Goal: Communication & Community: Answer question/provide support

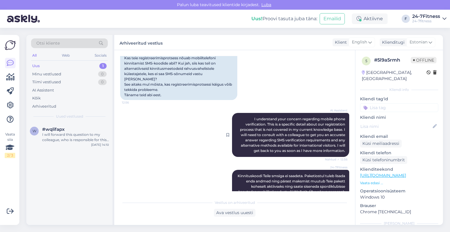
scroll to position [712, 0]
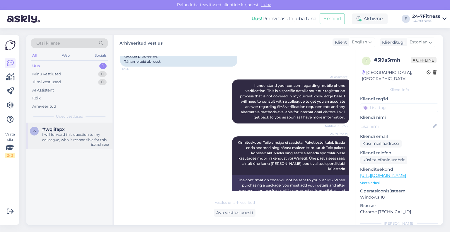
click at [62, 142] on div "I will forward this question to my colleague, who is responsible for this. The …" at bounding box center [75, 137] width 67 height 11
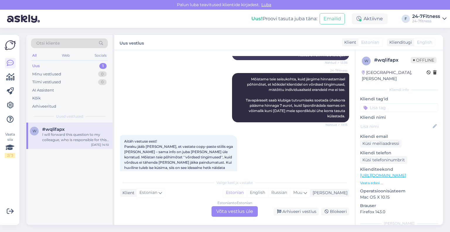
scroll to position [2038, 0]
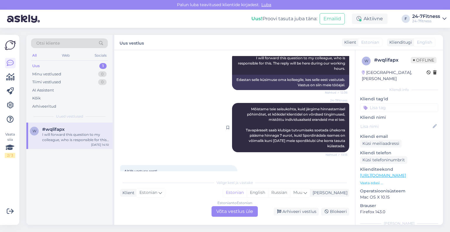
drag, startPoint x: 341, startPoint y: 114, endPoint x: 239, endPoint y: 74, distance: 109.3
click at [239, 103] on div "24-7Fitness Mõistame teie seisukohta, kuid järgime hinnastamisel põhimõtet, et …" at bounding box center [290, 127] width 117 height 49
copy span "Mõistame teie seisukohta, kuid järgime hinnastamisel põhimõtet, et kõikidel kli…"
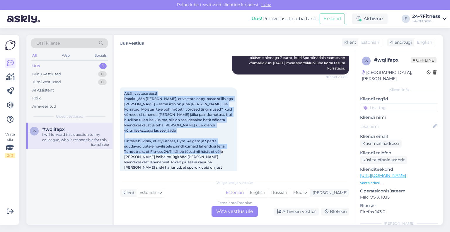
scroll to position [2126, 0]
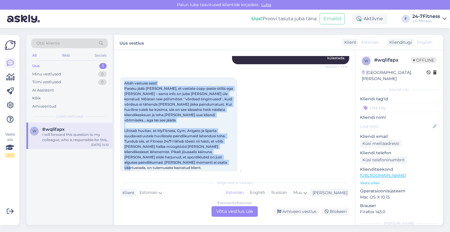
drag, startPoint x: 123, startPoint y: 82, endPoint x: 186, endPoint y: 131, distance: 80.2
click at [186, 131] on div "Aitäh vastuse eest! Paraku jääb [PERSON_NAME], et vastate copy-paste stiilis eg…" at bounding box center [178, 125] width 117 height 97
copy span "Aitäh vastuse eest! Paraku jääb [PERSON_NAME], et vastate copy-paste stiilis eg…"
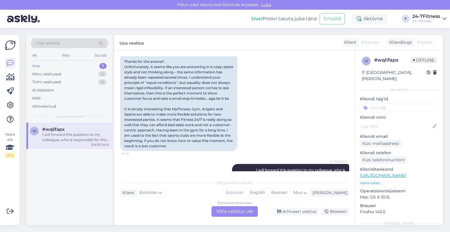
click at [226, 214] on div "Estonian to Estonian Võta vestlus üle" at bounding box center [235, 211] width 46 height 11
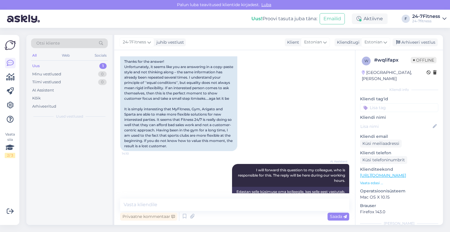
scroll to position [2221, 0]
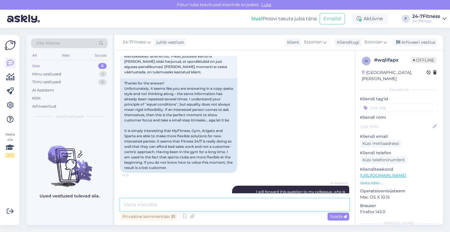
click at [198, 201] on textarea at bounding box center [234, 204] width 229 height 12
paste textarea "Tere! Tänan, et jagasite oma mõtteid veelkord. Mõistame, et erinevad spordiklub…"
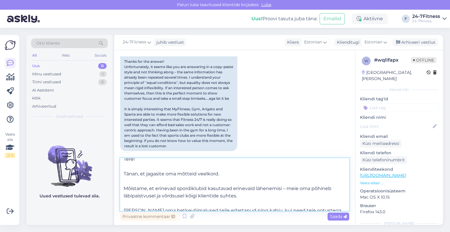
scroll to position [0, 0]
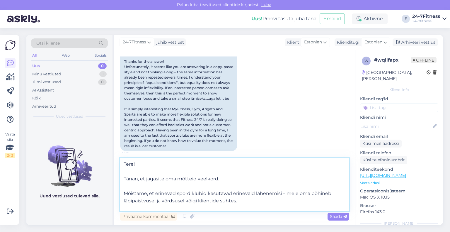
drag, startPoint x: 141, startPoint y: 169, endPoint x: 121, endPoint y: 165, distance: 20.5
click at [121, 165] on textarea "Tere! Tänan, et jagasite oma mõtteid veelkord. Mõistame, et erinevad spordiklub…" at bounding box center [234, 184] width 229 height 53
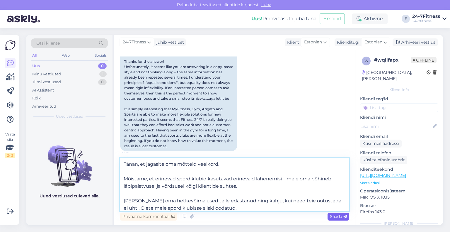
type textarea "Tänan, et jagasite oma mõtteid veelkord. Mõistame, et erinevad spordiklubid kas…"
click at [332, 216] on span "Saada" at bounding box center [338, 216] width 17 height 5
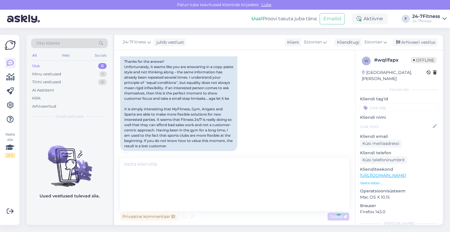
scroll to position [2289, 0]
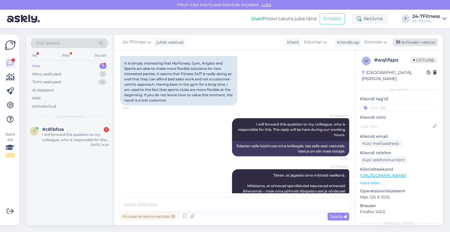
click at [406, 43] on div "Arhiveeri vestlus" at bounding box center [415, 42] width 45 height 8
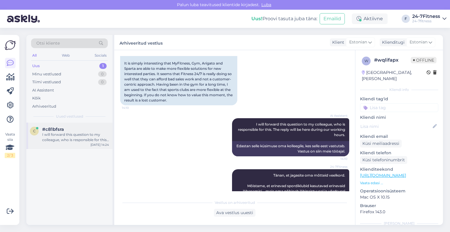
click at [49, 142] on div "I will forward this question to my colleague, who is responsible for this. The …" at bounding box center [75, 137] width 67 height 11
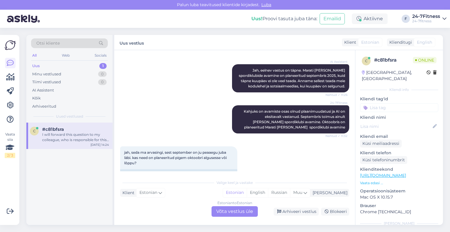
scroll to position [1416, 0]
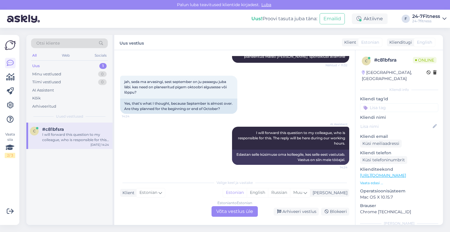
click at [230, 208] on div "Estonian to Estonian Võta vestlus üle" at bounding box center [235, 211] width 46 height 11
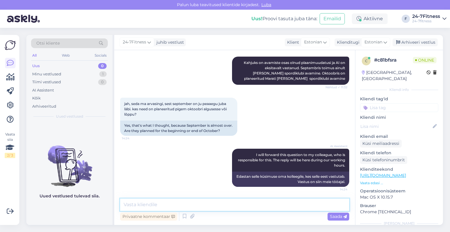
click at [212, 201] on textarea at bounding box center [234, 204] width 229 height 12
type textarea "Kahjuks ei oska me hetkel t'psemat infot ;[PERSON_NAME]"
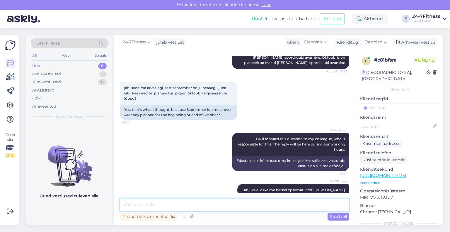
scroll to position [1420, 0]
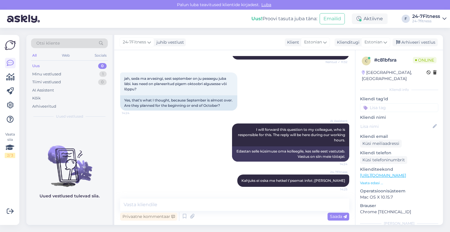
click at [403, 38] on div "24-7Fitness juhib vestlust Klient Estonian Klienditugi Estonian est Estonian Ar…" at bounding box center [278, 42] width 329 height 15
click at [404, 41] on div "Arhiveeri vestlus" at bounding box center [415, 42] width 45 height 8
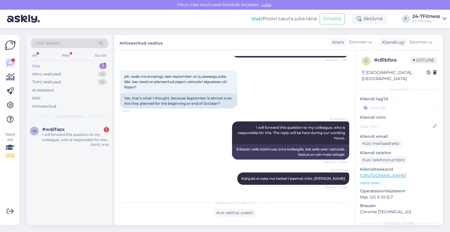
scroll to position [1421, 0]
click at [66, 141] on div "I will forward this question to my colleague, who is responsible for this. The …" at bounding box center [75, 137] width 67 height 11
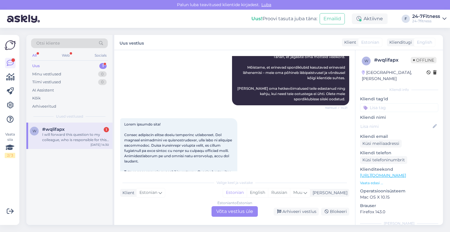
scroll to position [2436, 0]
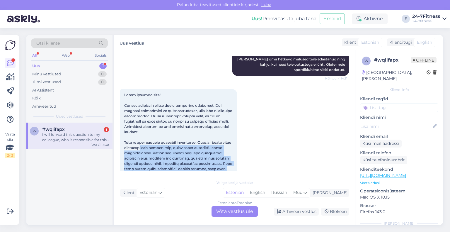
drag, startPoint x: 152, startPoint y: 109, endPoint x: 204, endPoint y: 137, distance: 59.0
click at [204, 137] on span at bounding box center [178, 164] width 109 height 142
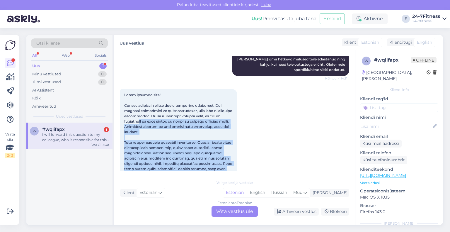
scroll to position [2378, 0]
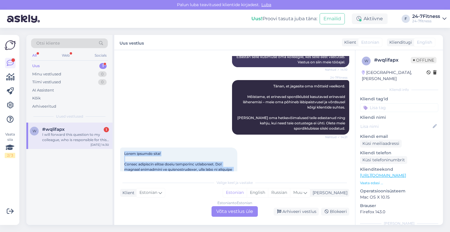
drag, startPoint x: 169, startPoint y: 108, endPoint x: 118, endPoint y: 117, distance: 52.1
click at [118, 117] on div "Vestlus algas [DATE] Tere, sooviksin minna Keilasse proovitrenne tegema, aga nä…" at bounding box center [234, 137] width 241 height 175
copy span "Lorem ipsumdo sita! Consec adipiscin elitse doeiu temporinc utlaboreet. Dol mag…"
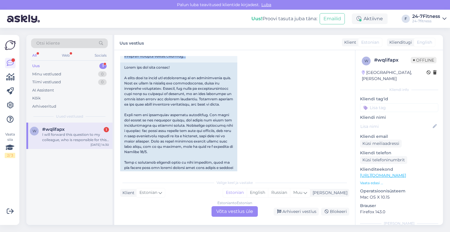
scroll to position [2671, 0]
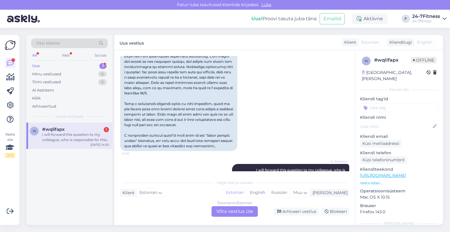
click at [238, 210] on div "Estonian to Estonian Võta vestlus üle" at bounding box center [235, 211] width 46 height 11
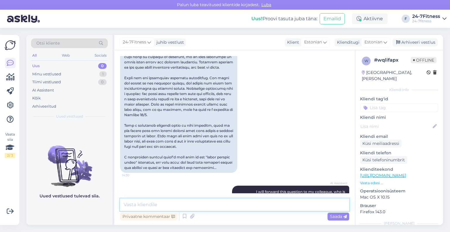
click at [184, 205] on textarea at bounding box center [234, 204] width 229 height 12
paste textarea "Kahjuks ei [PERSON_NAME] võimalik teha erandit ega pakkuda lisasoodustusi. Soov…"
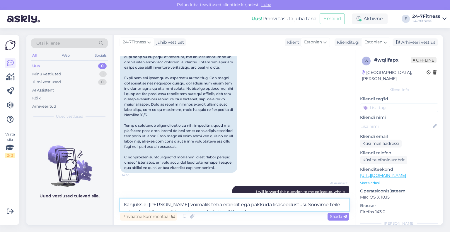
scroll to position [2656, 0]
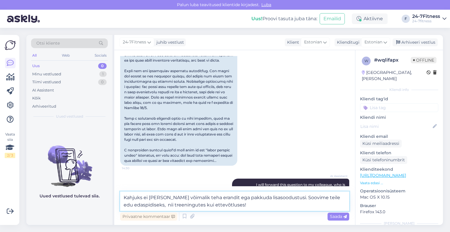
click at [247, 206] on textarea "Kahjuks ei [PERSON_NAME] võimalik teha erandit ega pakkuda lisasoodustusi. Soov…" at bounding box center [234, 200] width 229 height 19
click at [156, 202] on textarea "Kahjuks ei [PERSON_NAME] võimalik teha erandit ega pakkuda lisasoodustusi. Soov…" at bounding box center [234, 200] width 229 height 19
click at [255, 205] on textarea "Kahjuks ei [PERSON_NAME] võimalik teha erandit ega pakkuda lisasoodustusi. Soov…" at bounding box center [234, 200] width 229 height 19
type textarea "Kahjuks ei [PERSON_NAME] võimalik teha erandit ega pakkuda lisasoodustusi. Soov…"
click at [341, 218] on span "Saada" at bounding box center [338, 216] width 17 height 5
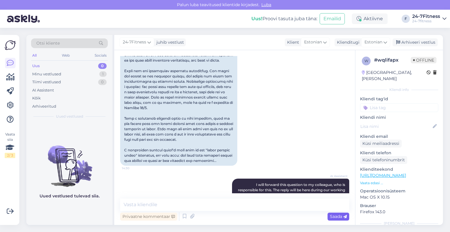
scroll to position [2685, 0]
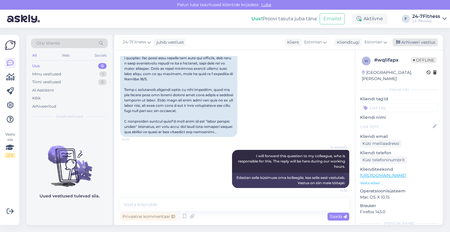
click at [414, 43] on div "Arhiveeri vestlus" at bounding box center [415, 42] width 45 height 8
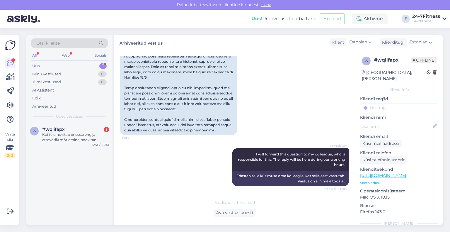
scroll to position [2888, 0]
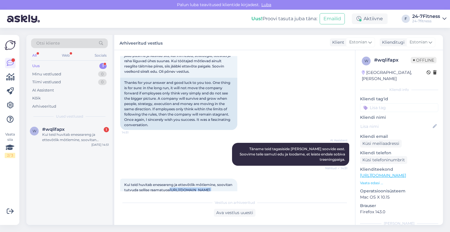
drag, startPoint x: 230, startPoint y: 159, endPoint x: 123, endPoint y: 158, distance: 106.4
click at [123, 179] on div "Kui teid huvitab eneseareng ja ettevõtlik mõtlemine, soovitan tutvuda sellise r…" at bounding box center [178, 188] width 117 height 18
copy span "[URL][DOMAIN_NAME]"
click at [243, 213] on div "Ava vestlus uuesti" at bounding box center [235, 213] width 42 height 8
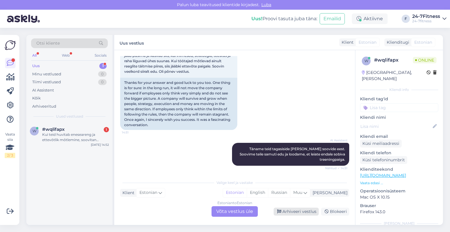
click at [286, 210] on div "Arhiveeri vestlus" at bounding box center [296, 212] width 45 height 8
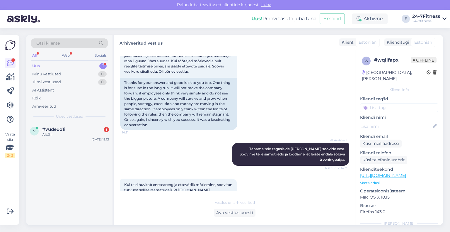
click at [264, 172] on div "Kui teid huvitab eneseareng ja ettevõtlik mõtlemine, soovitan tutvuda sellise r…" at bounding box center [234, 197] width 229 height 51
